Goal: Entertainment & Leisure: Consume media (video, audio)

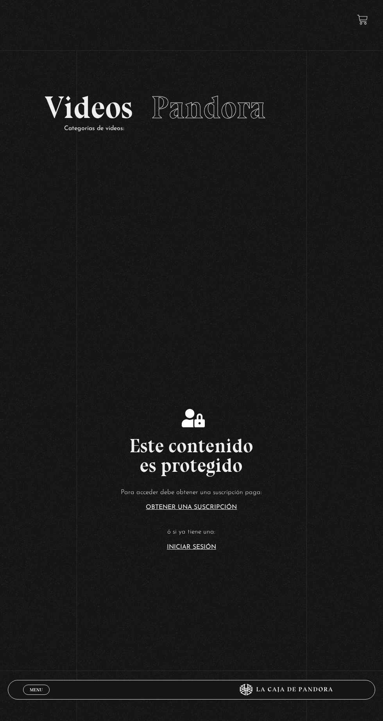
click at [190, 550] on link "Iniciar Sesión" at bounding box center [191, 547] width 49 height 6
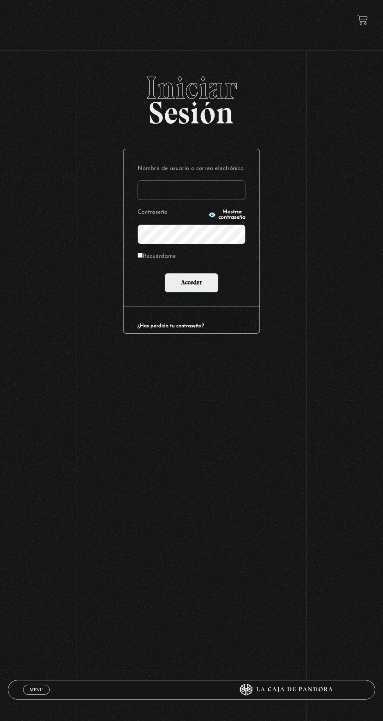
click at [163, 195] on input "Nombre de usuario o correo electrónico" at bounding box center [192, 190] width 108 height 20
type input "mvjustiniano.11@gmail.com"
click at [164, 273] on input "Acceder" at bounding box center [191, 283] width 54 height 20
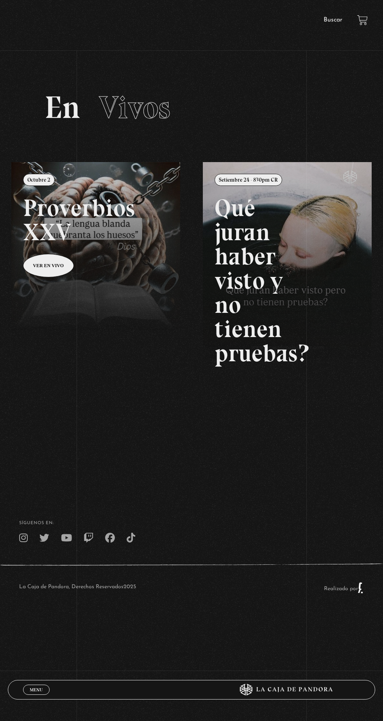
click at [333, 20] on link "Buscar" at bounding box center [332, 20] width 19 height 6
